Goal: Task Accomplishment & Management: Complete application form

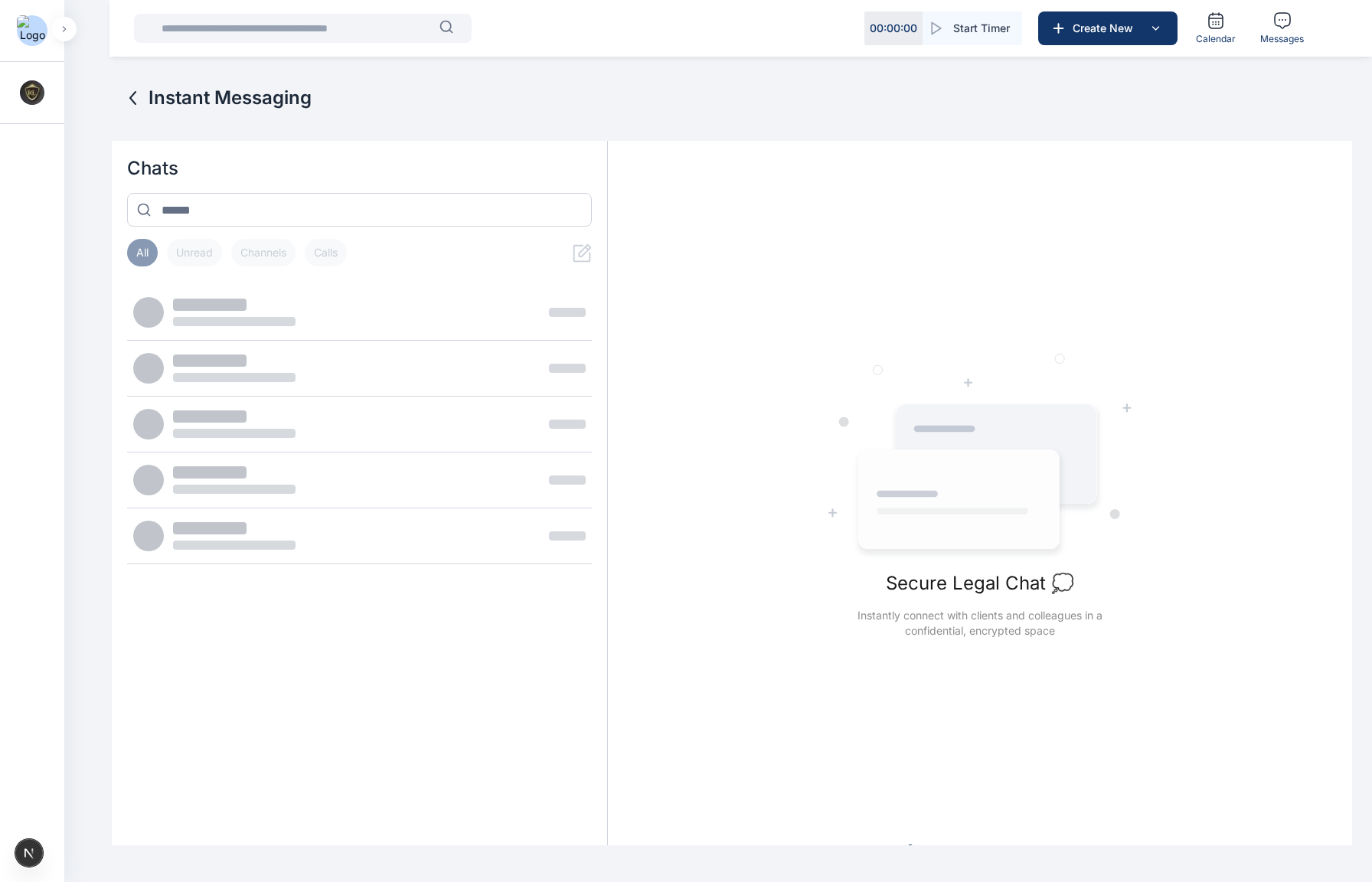
click at [29, 93] on img at bounding box center [33, 93] width 25 height 25
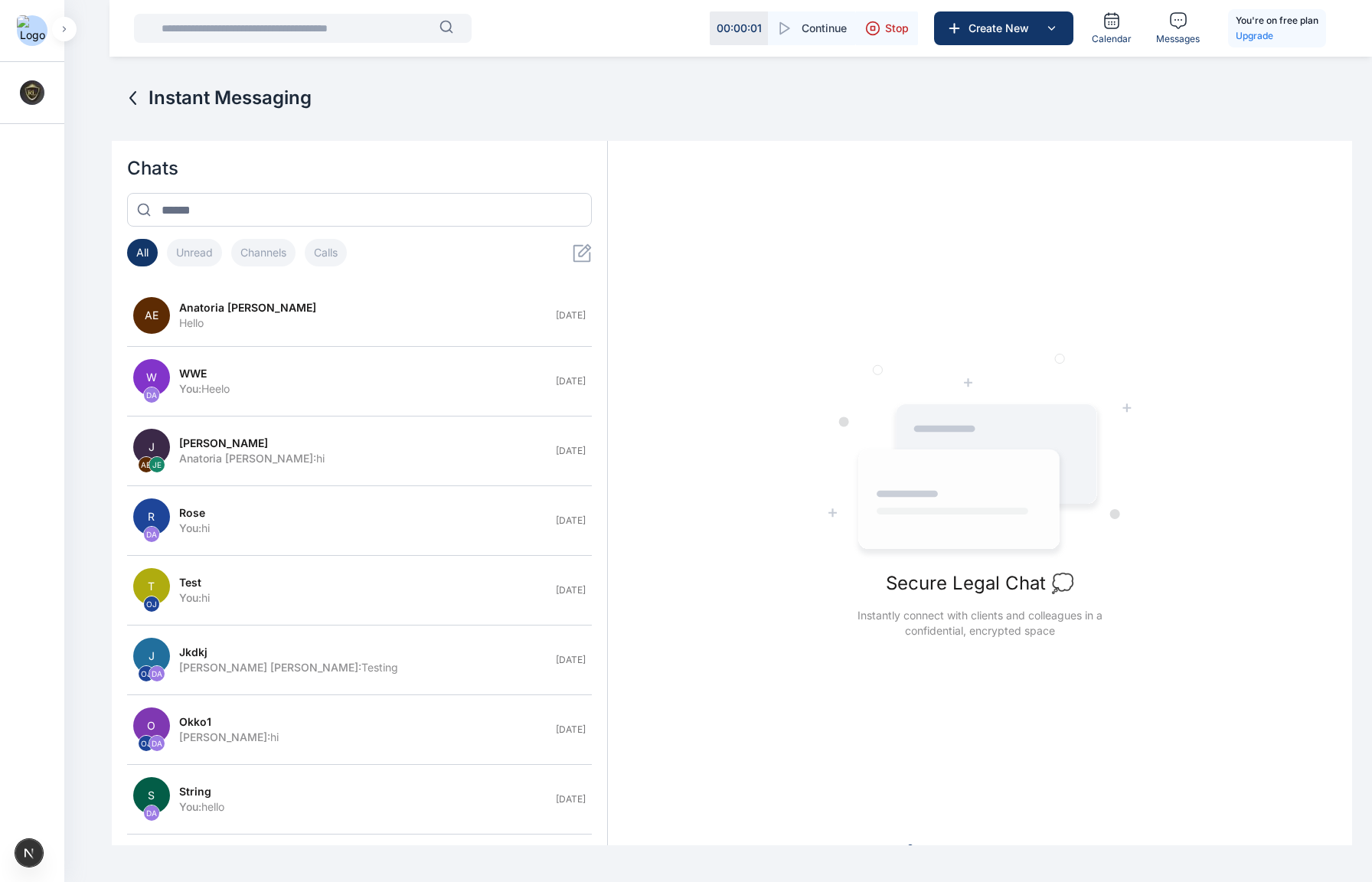
click at [34, 30] on img at bounding box center [33, 31] width 31 height 31
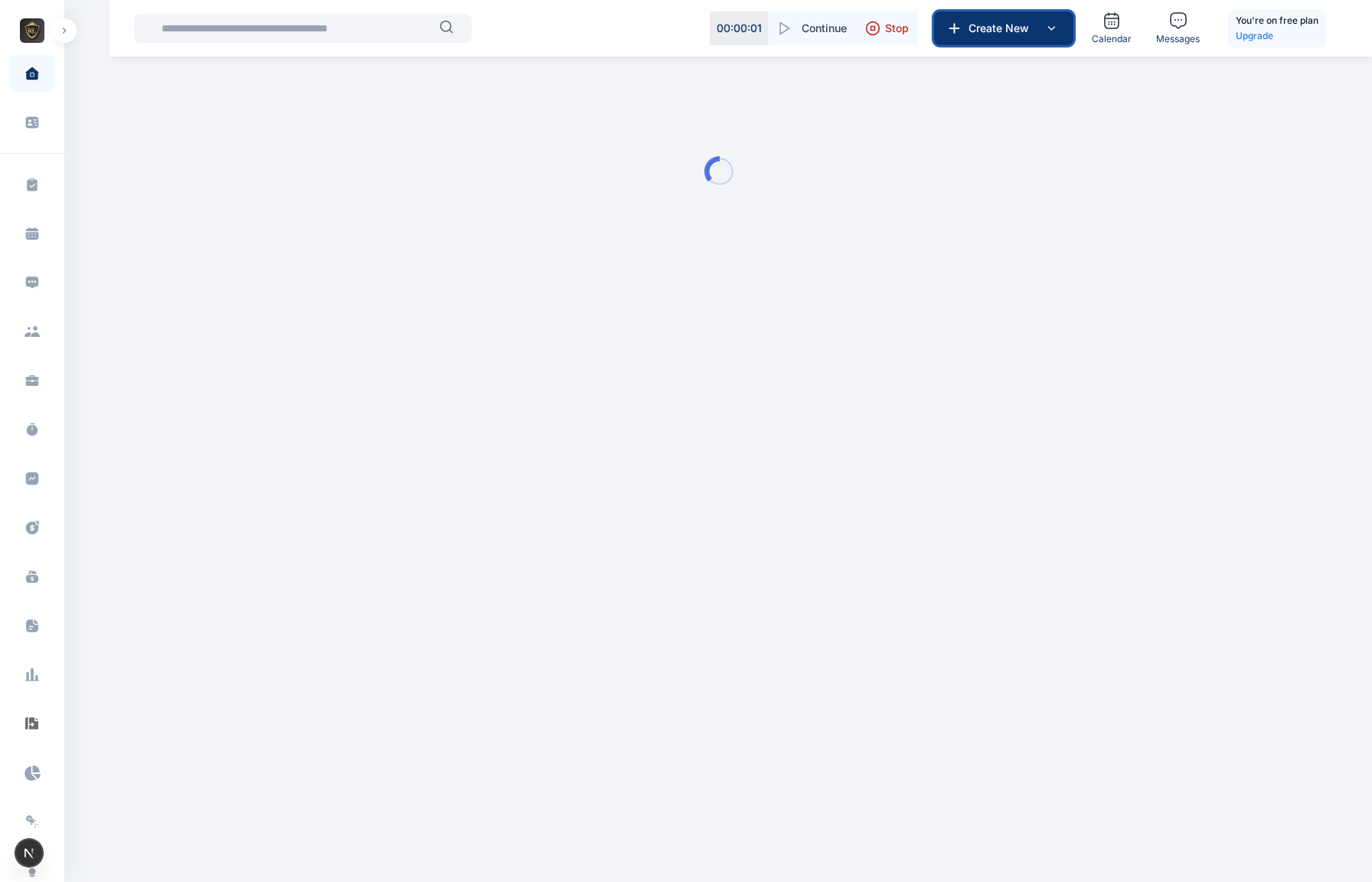
click at [1053, 24] on icon at bounding box center [1051, 29] width 19 height 19
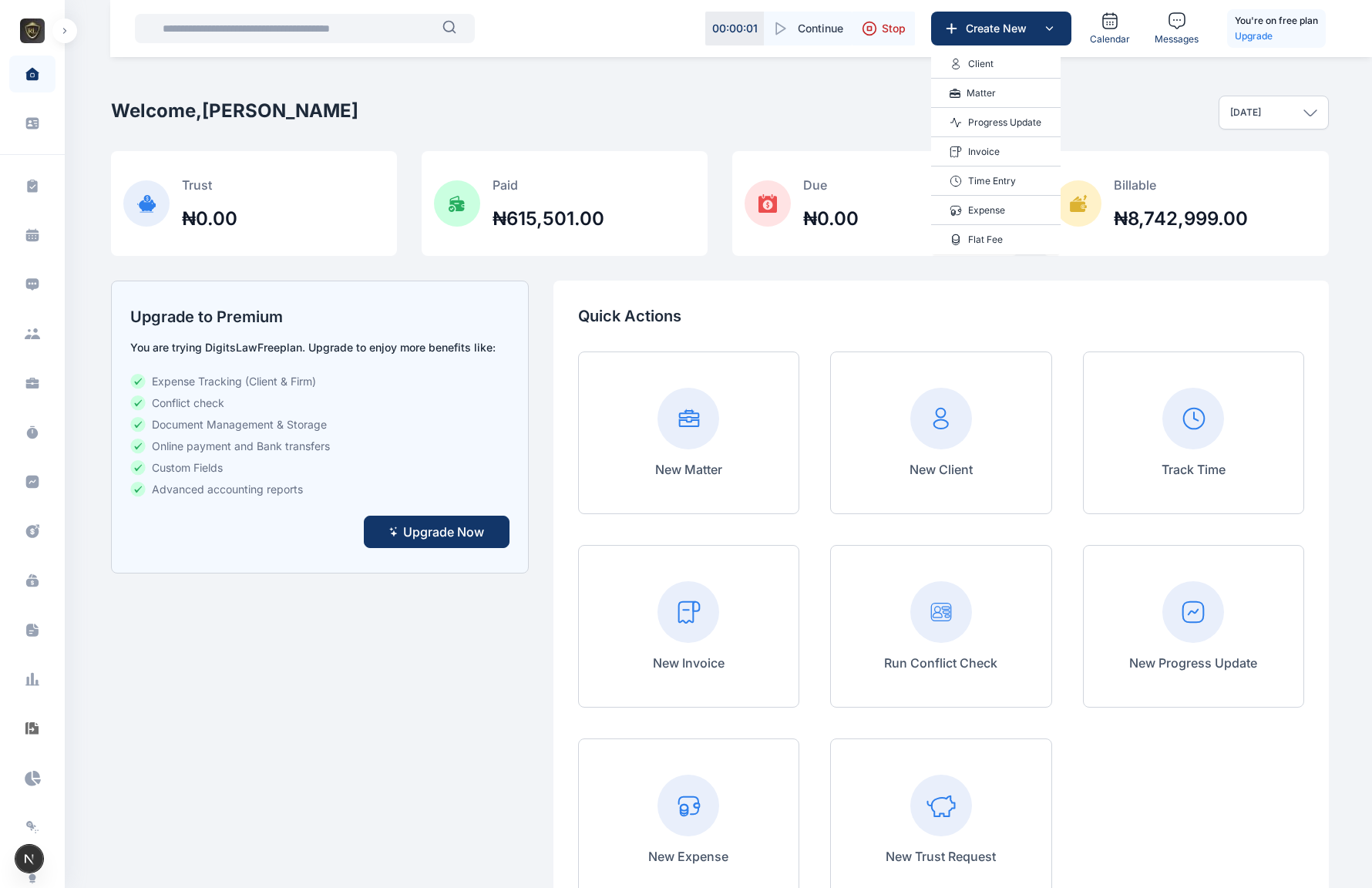
click at [1124, 108] on div "Welcome, Roseline Aguda Today Today This week This month This year All time Cus…" at bounding box center [720, 112] width 1218 height 77
click at [32, 337] on icon at bounding box center [36, 337] width 9 height 5
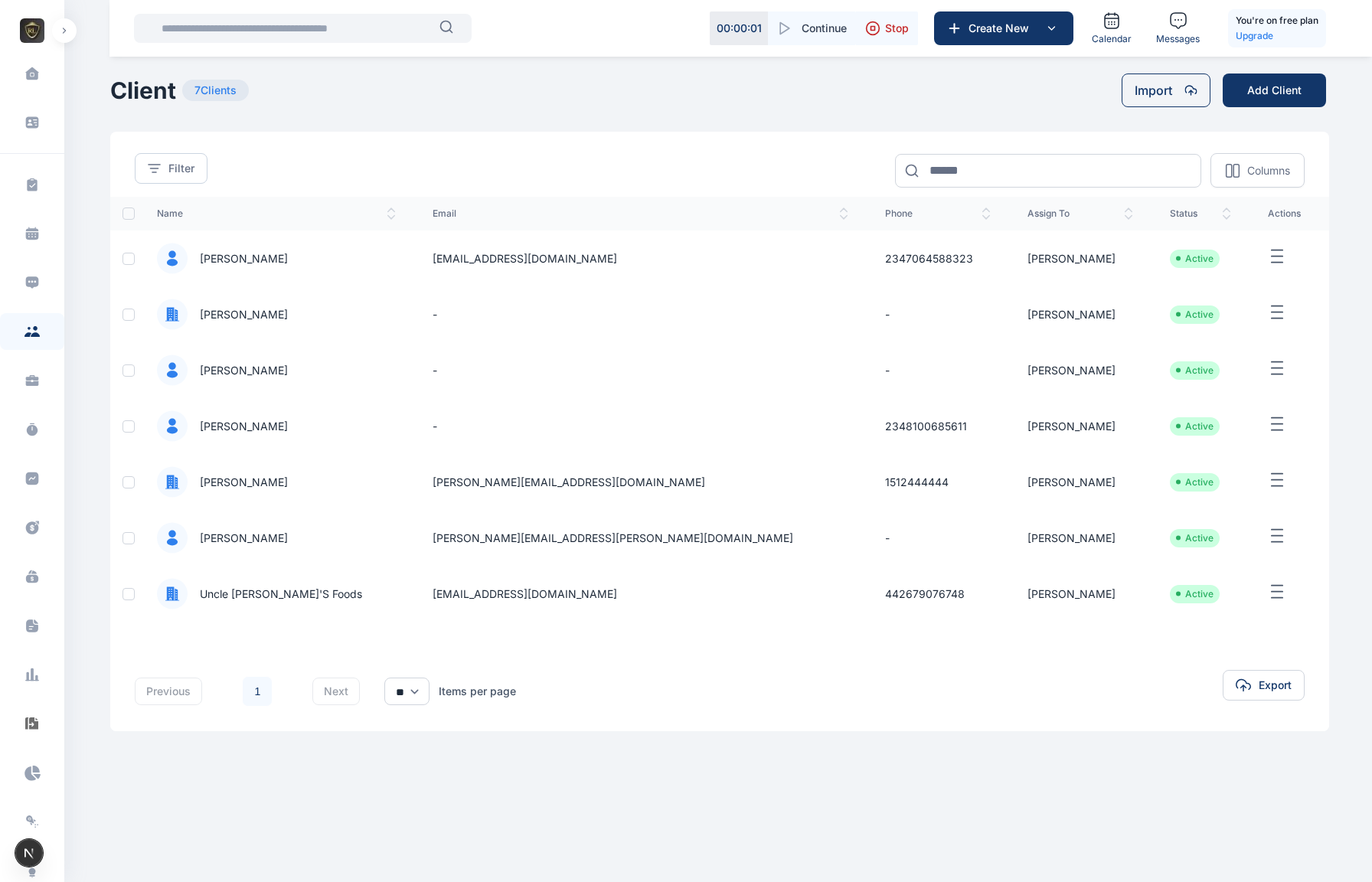
click at [40, 26] on img "button" at bounding box center [33, 31] width 25 height 25
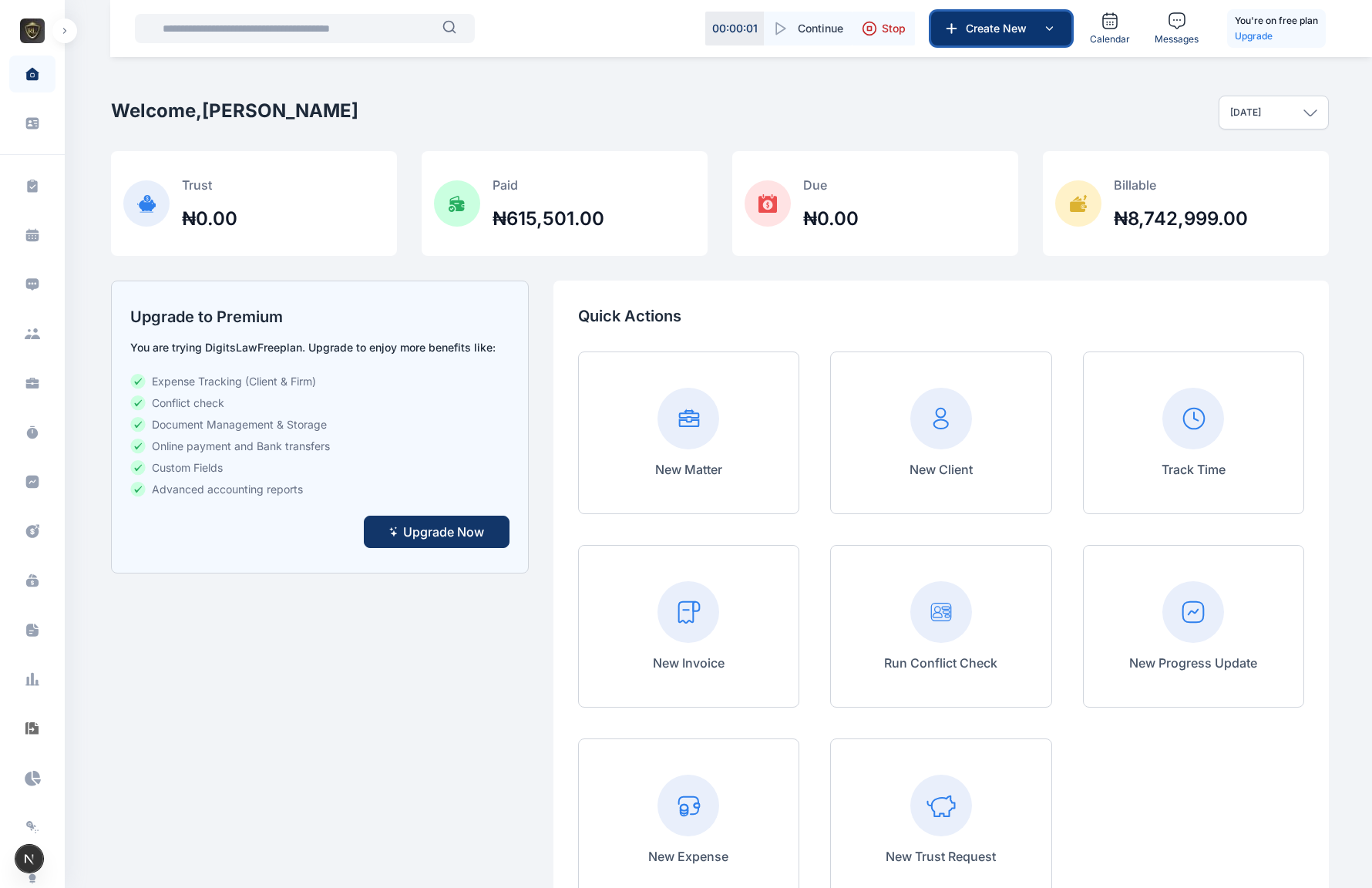
click at [1036, 37] on button "Create New" at bounding box center [1001, 28] width 140 height 34
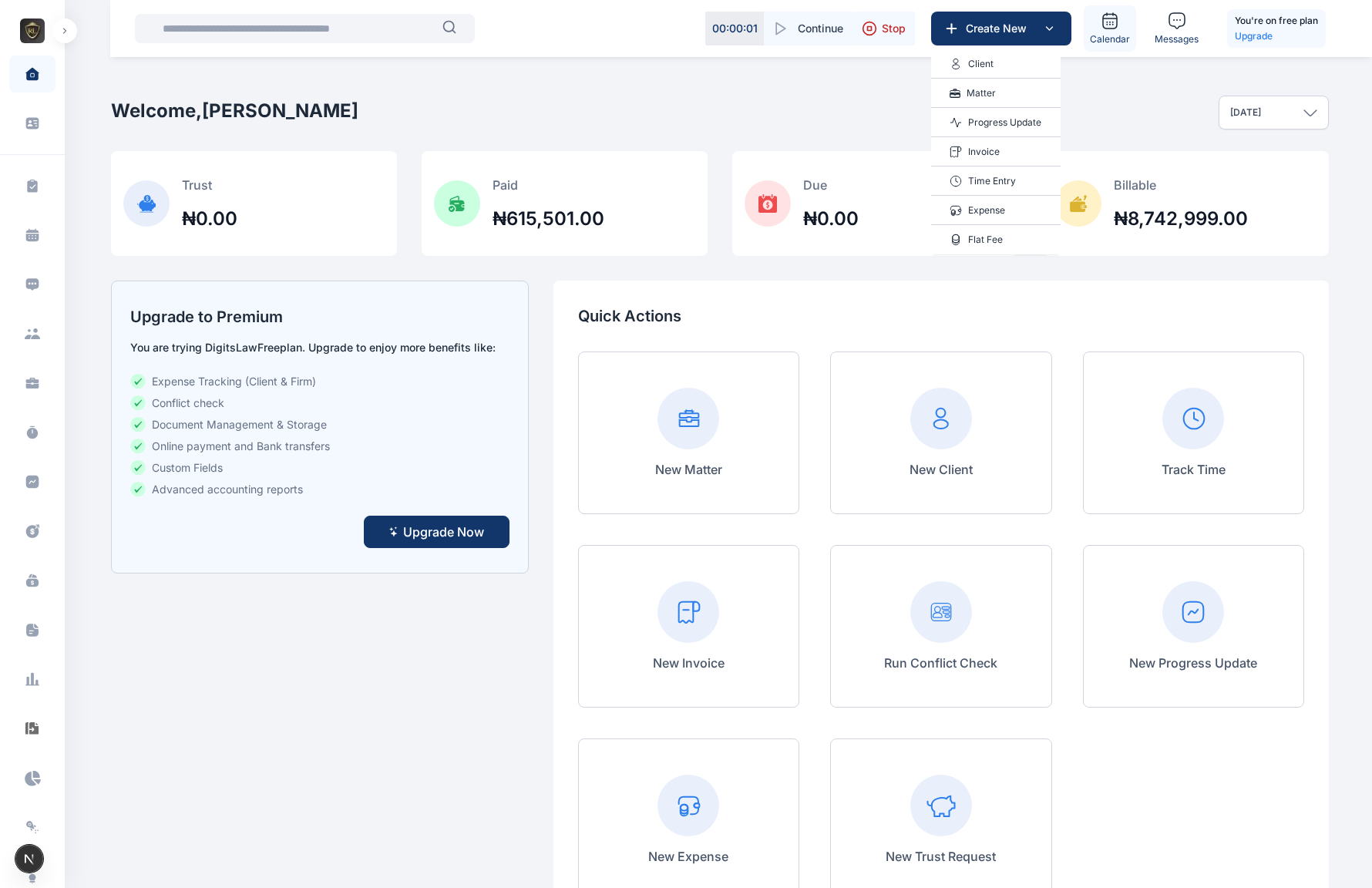
click at [1109, 30] on link "Calendar" at bounding box center [1110, 28] width 52 height 46
click at [1109, 25] on icon at bounding box center [1111, 21] width 19 height 19
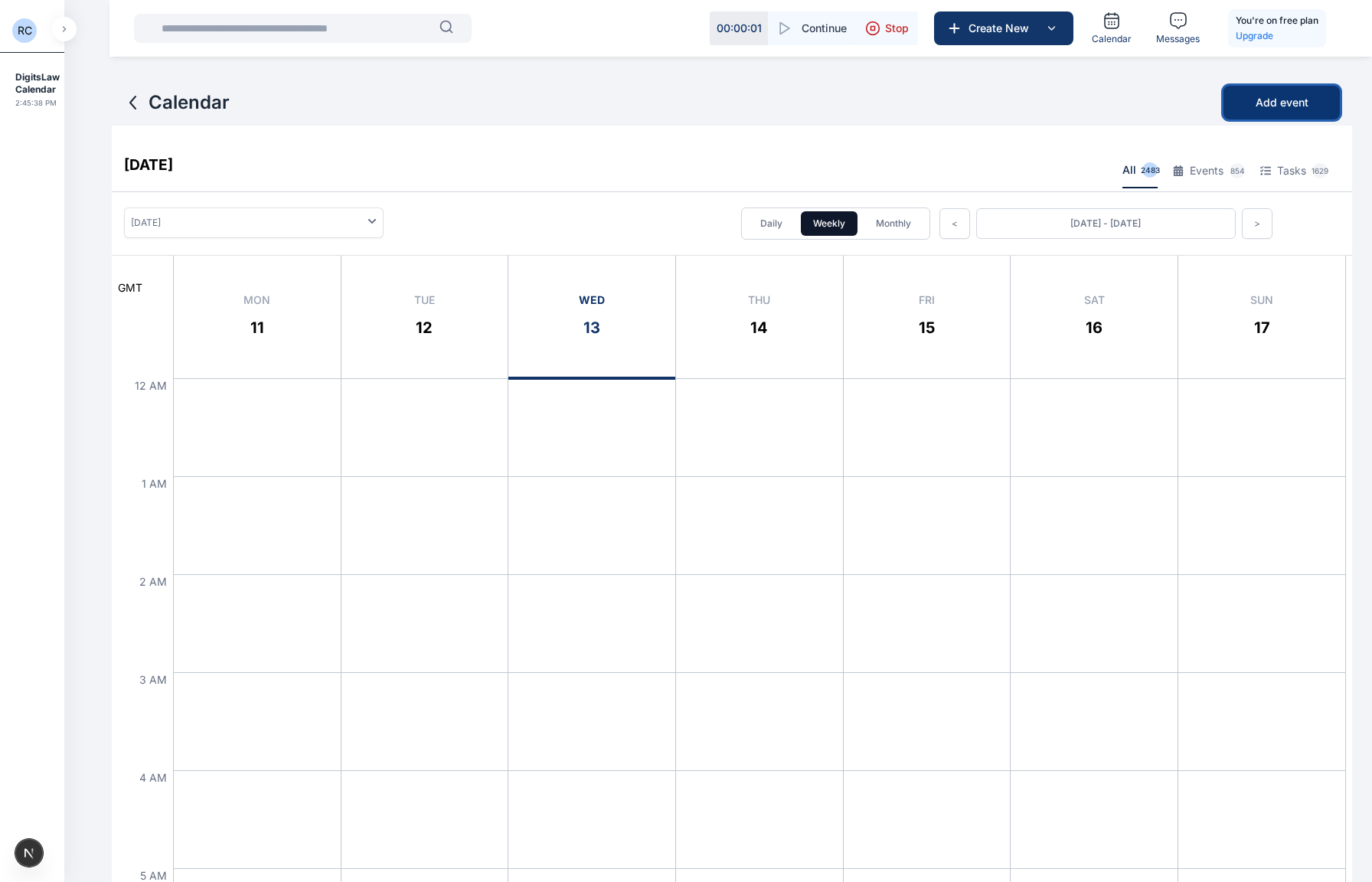
click at [1267, 102] on span "Add event" at bounding box center [1282, 102] width 53 height 16
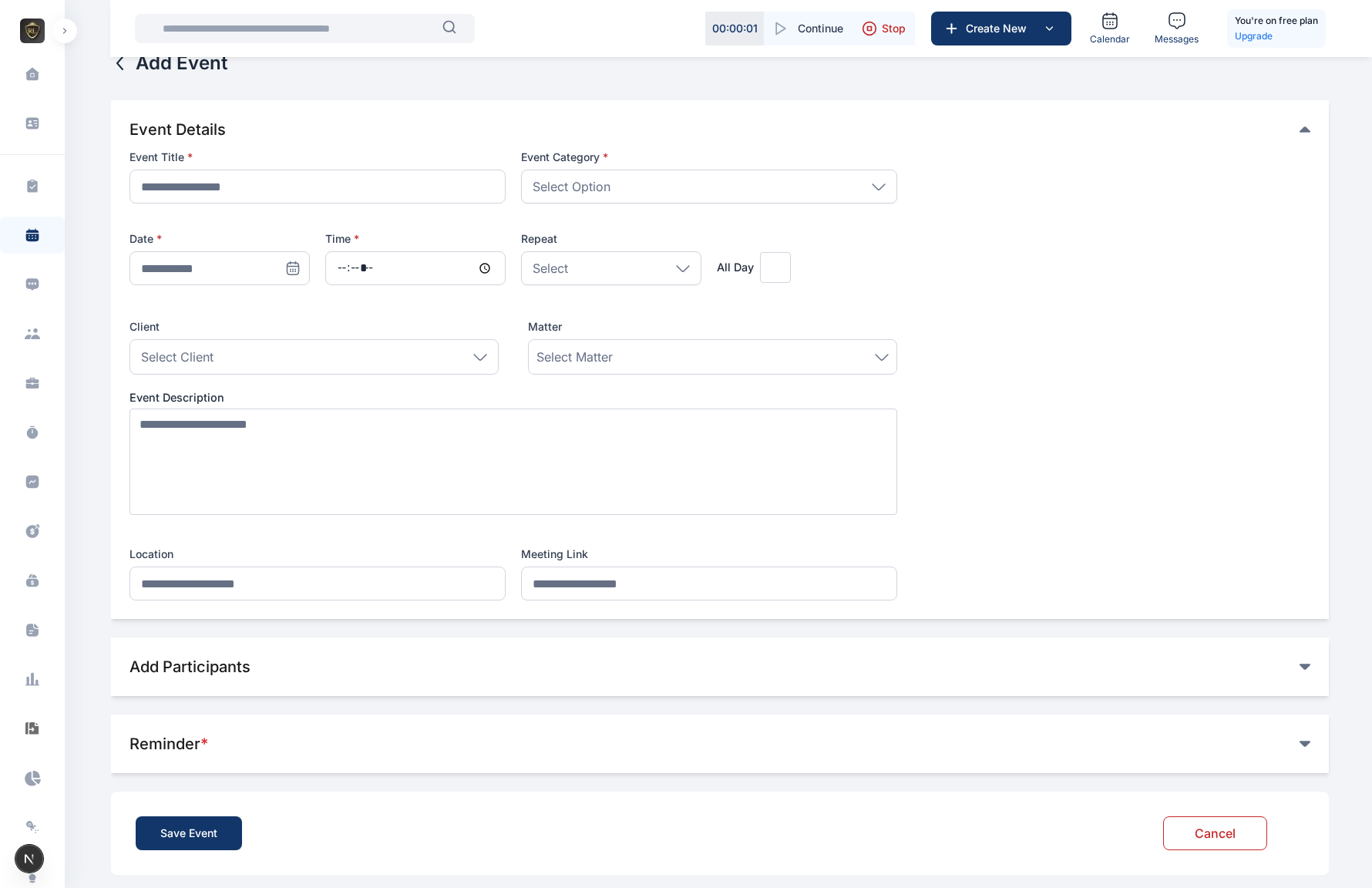
scroll to position [34, 0]
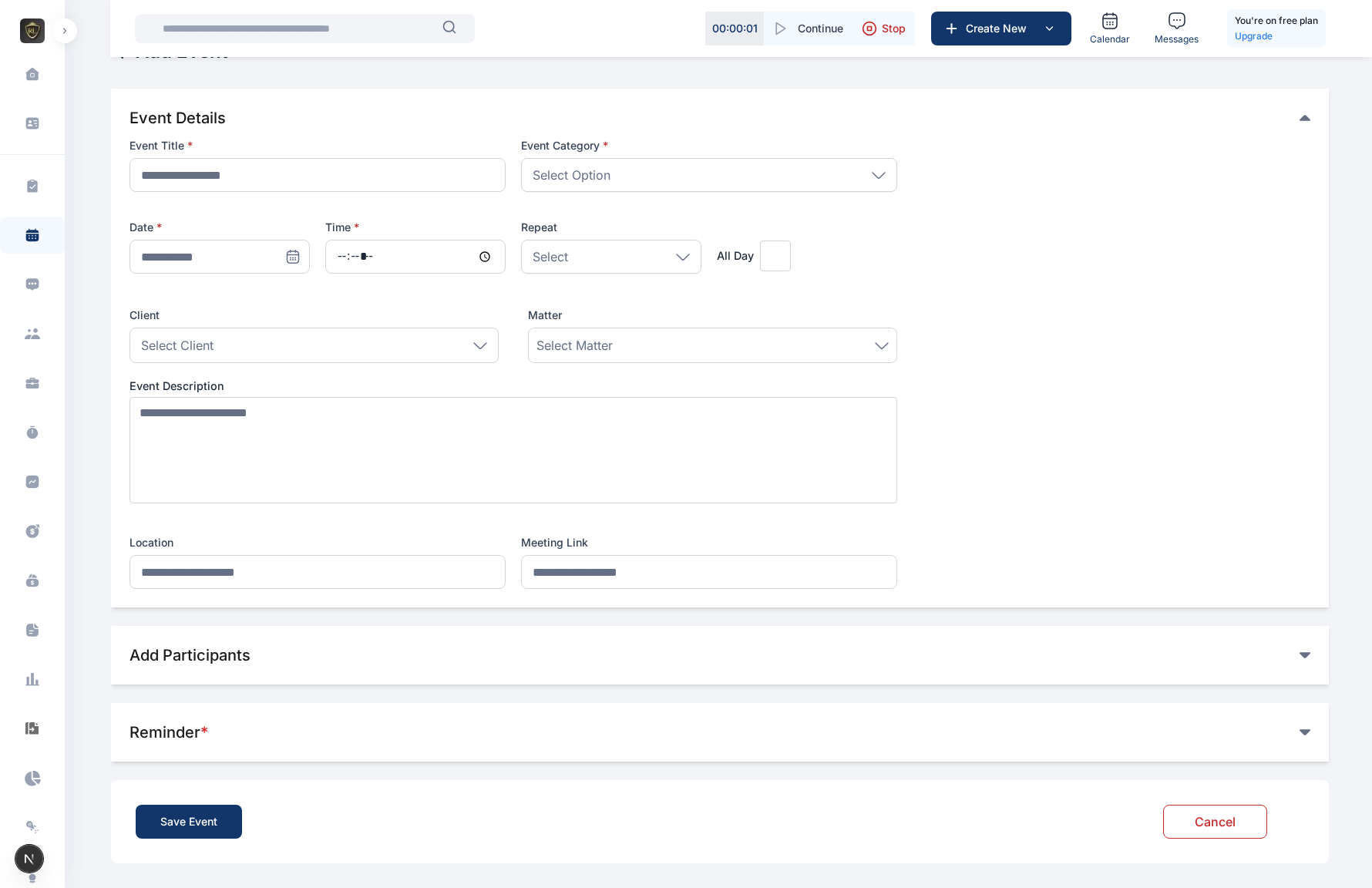
click at [716, 177] on div "Select Option" at bounding box center [709, 175] width 376 height 34
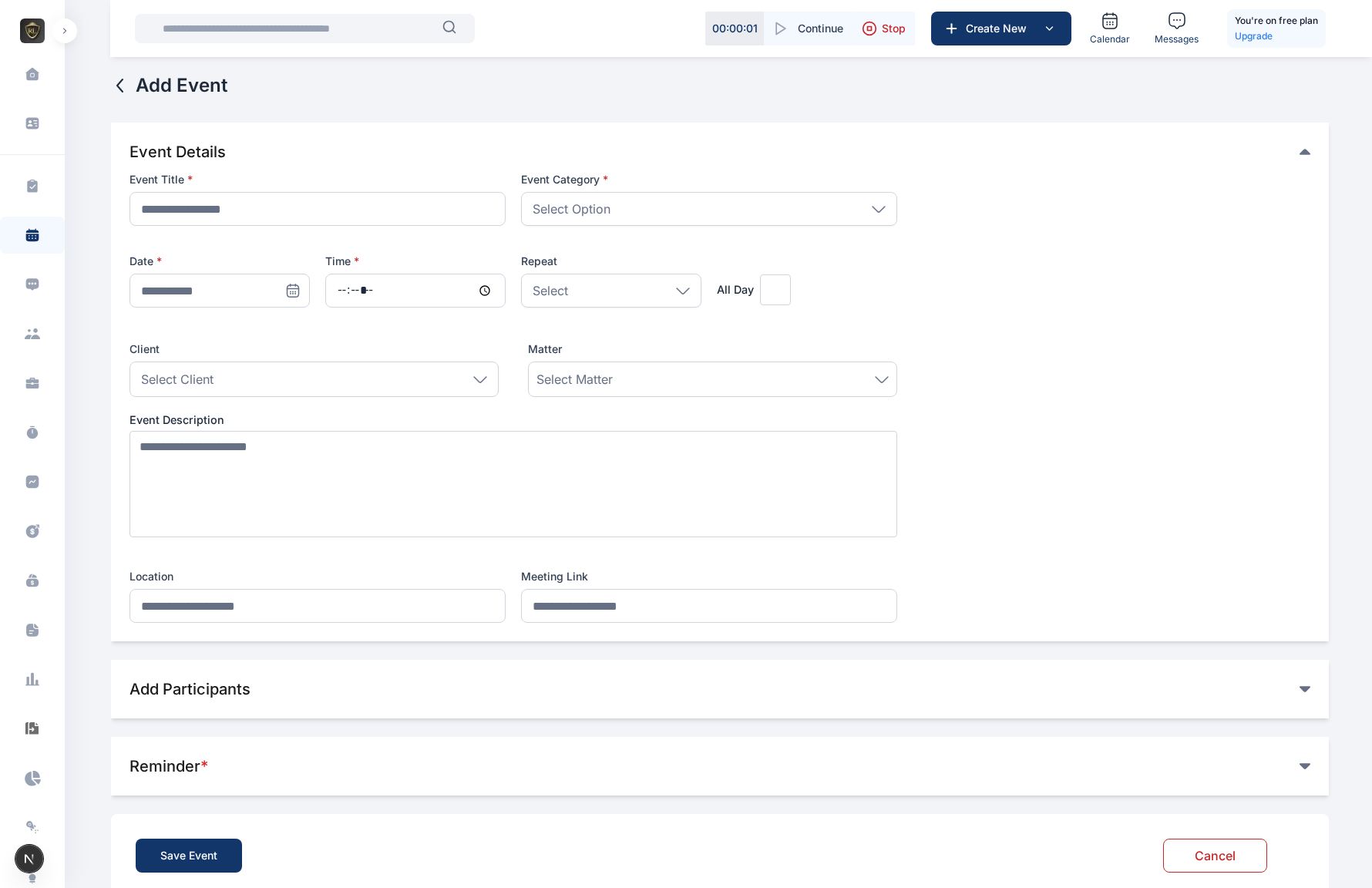
scroll to position [0, 0]
click at [30, 33] on img "button" at bounding box center [33, 31] width 25 height 25
